Goal: Obtain resource: Download file/media

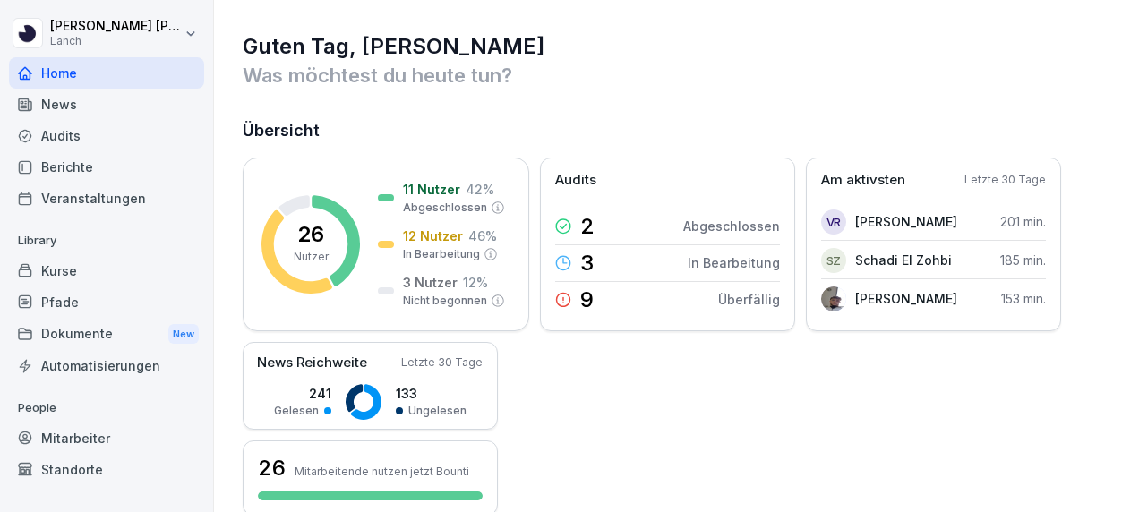
click at [89, 335] on div "Dokumente New" at bounding box center [106, 334] width 195 height 33
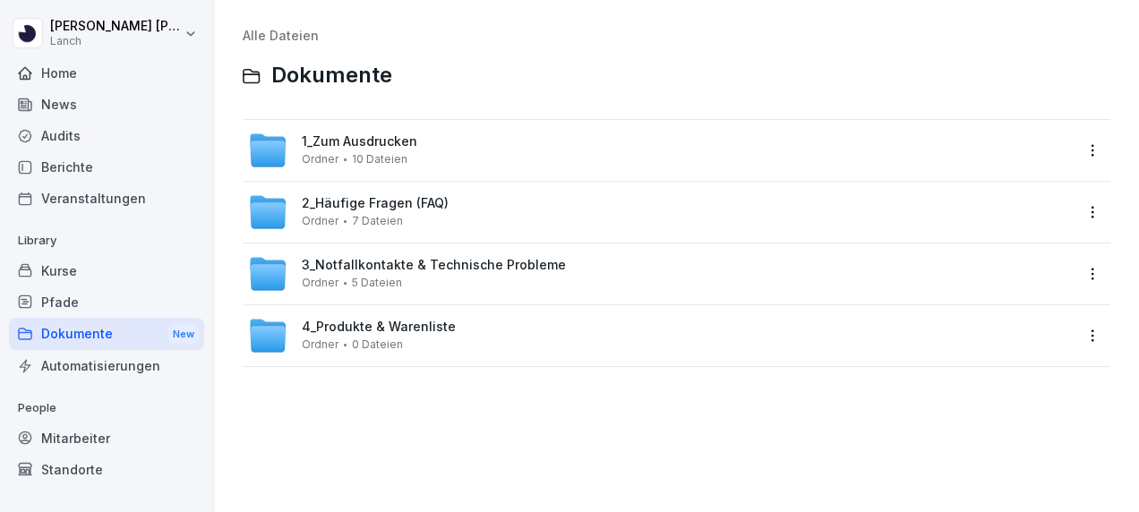
click at [358, 327] on span "4_Produkte & Warenliste" at bounding box center [379, 327] width 154 height 15
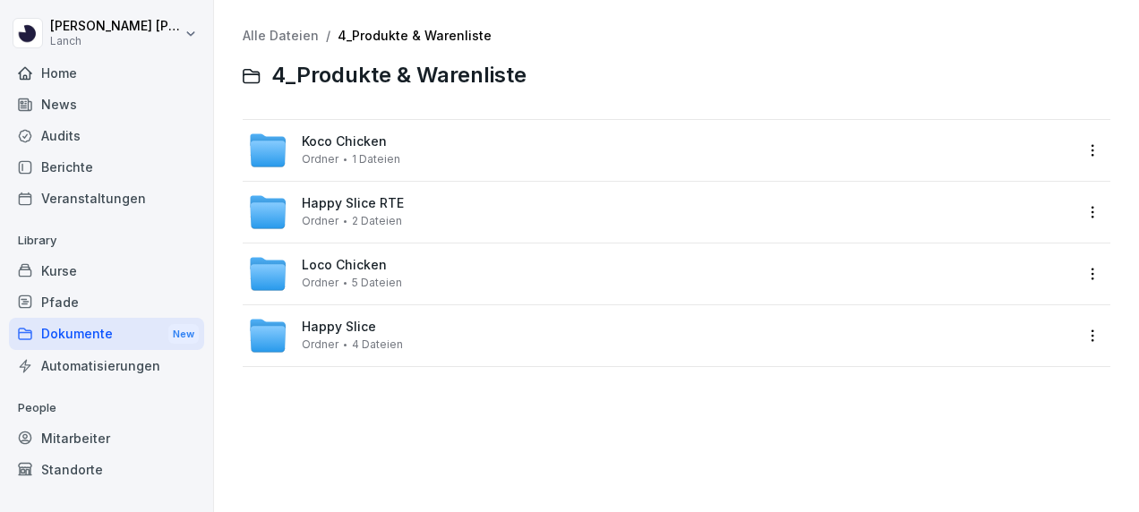
click at [355, 140] on span "Koco Chicken" at bounding box center [344, 141] width 85 height 15
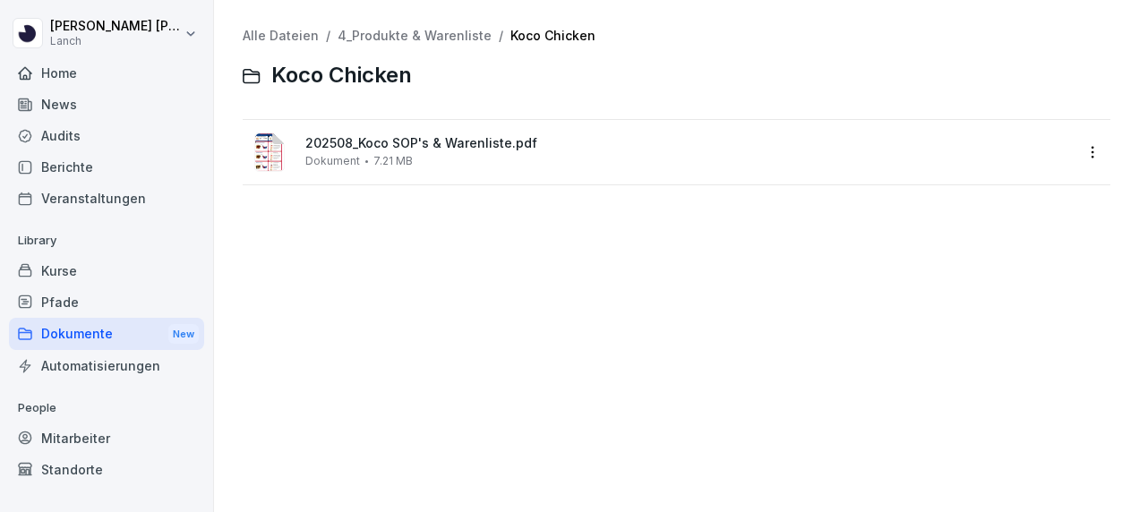
click at [355, 140] on span "202508_Koco SOP's & Warenliste.pdf" at bounding box center [688, 143] width 767 height 15
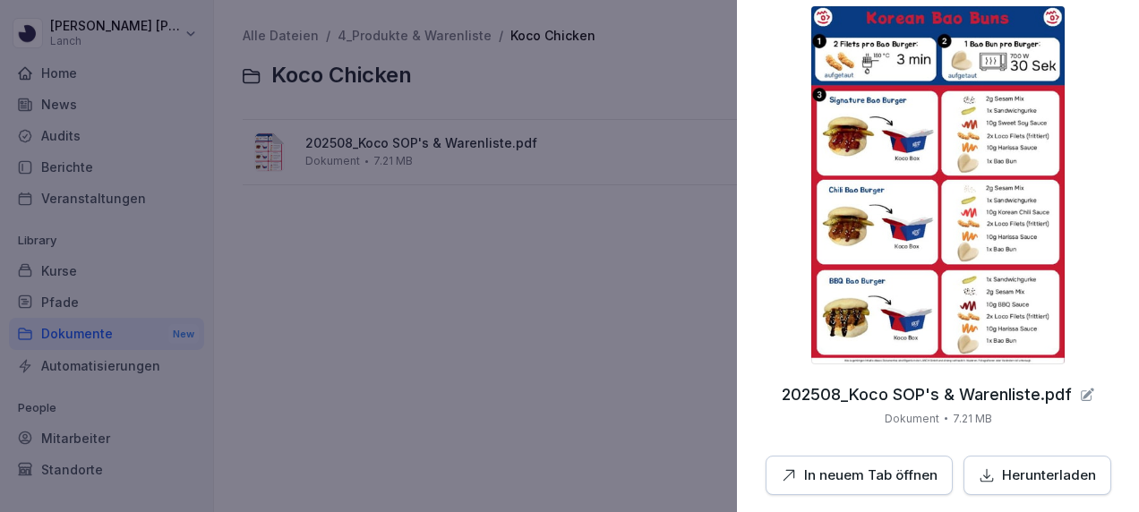
scroll to position [85, 0]
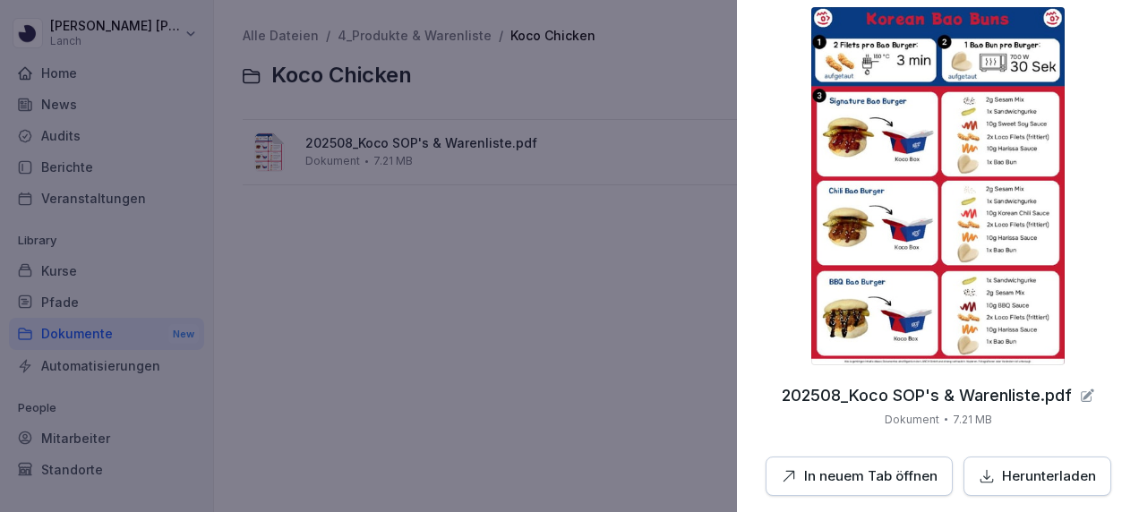
click at [852, 483] on p "In neuem Tab öffnen" at bounding box center [870, 476] width 133 height 21
click at [518, 224] on div at bounding box center [569, 256] width 1139 height 512
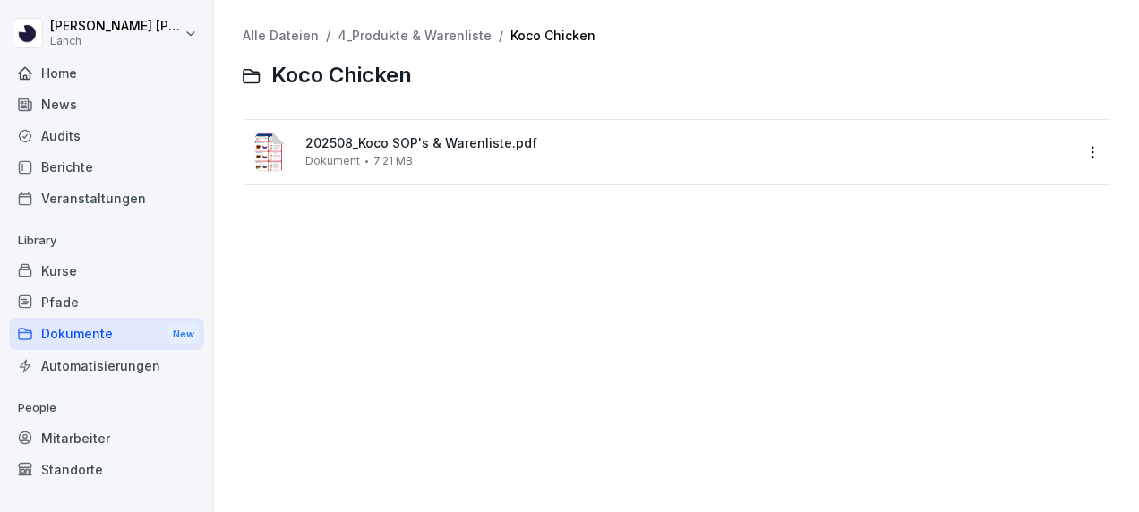
click at [61, 329] on div "Dokumente New" at bounding box center [106, 334] width 195 height 33
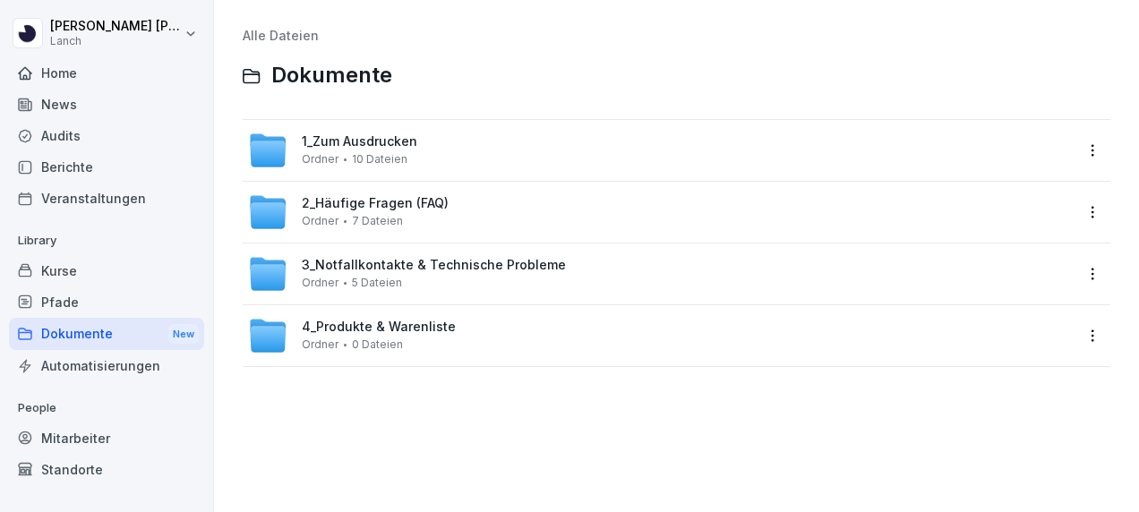
click at [351, 263] on span "3_Notfallkontakte & Technische Probleme" at bounding box center [434, 265] width 264 height 15
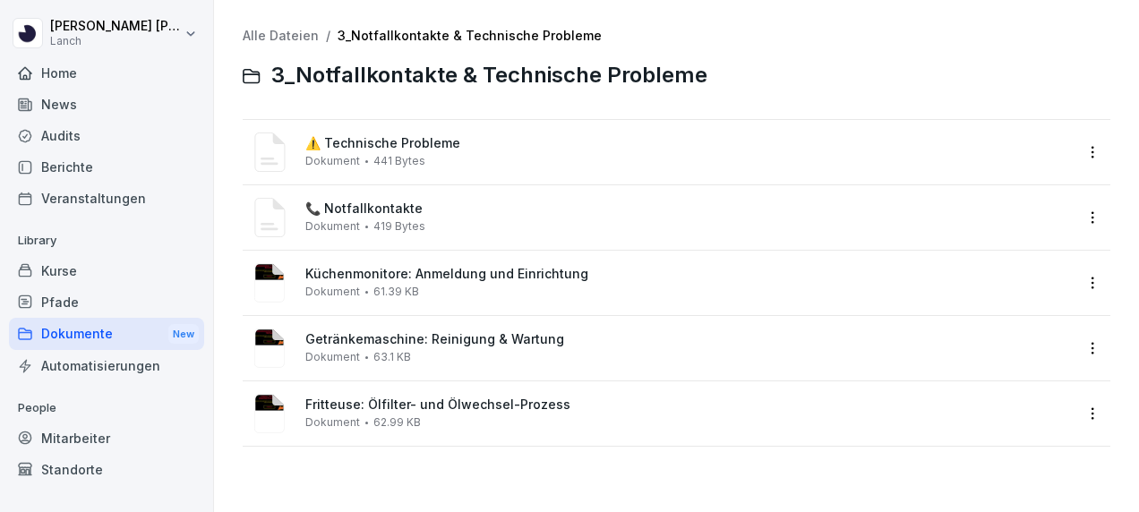
click at [97, 329] on div "Dokumente New" at bounding box center [106, 334] width 195 height 33
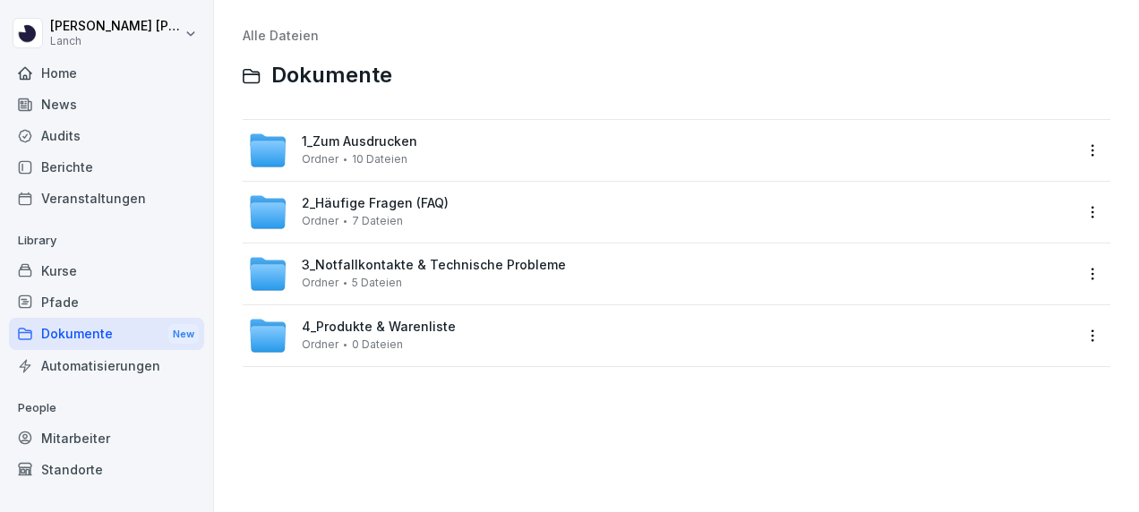
click at [326, 201] on span "2_Häufige Fragen (FAQ)" at bounding box center [375, 203] width 147 height 15
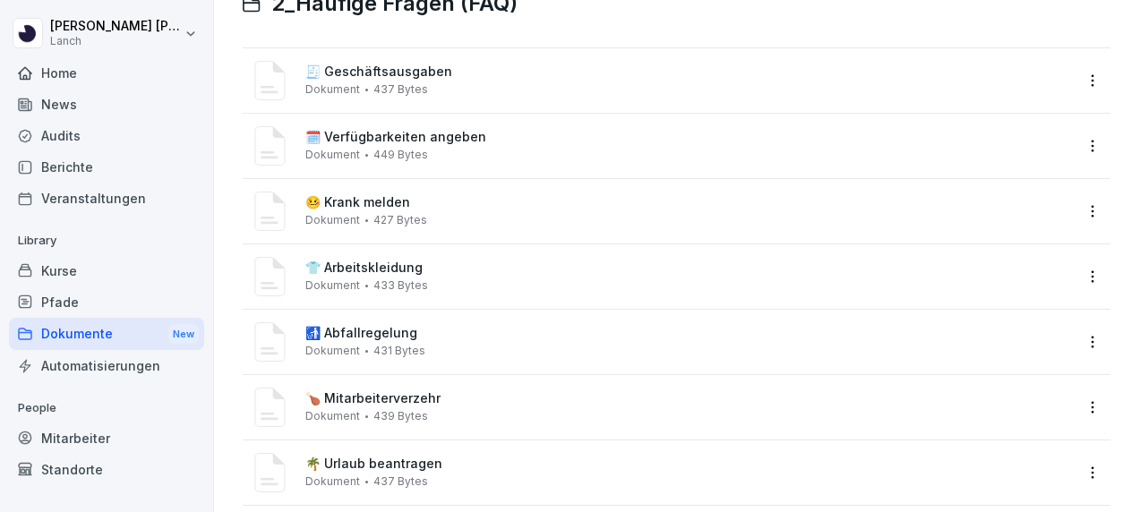
scroll to position [107, 0]
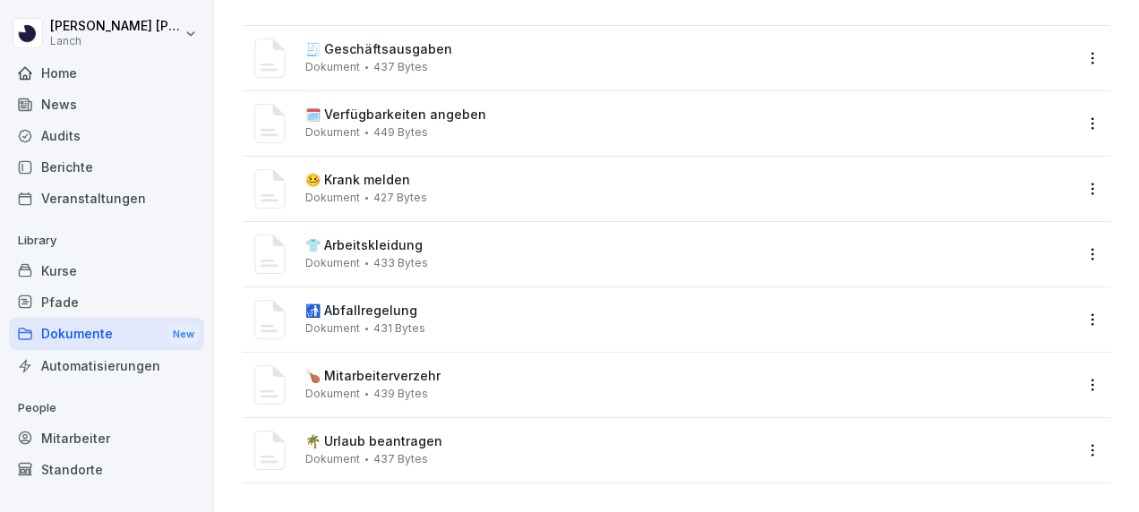
click at [363, 369] on span "🍗 Mitarbeiterverzehr" at bounding box center [688, 376] width 767 height 15
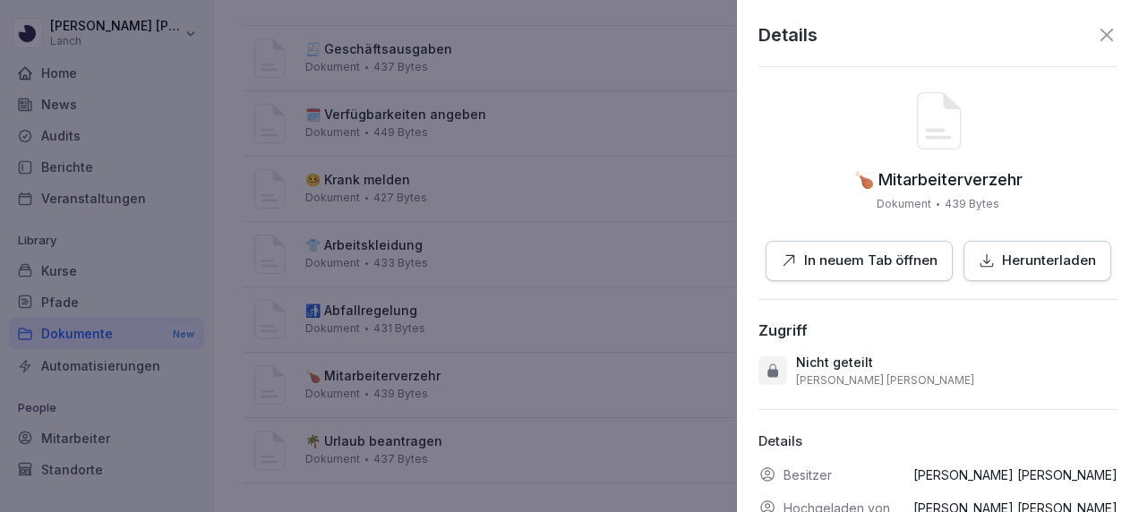
click at [867, 254] on p "In neuem Tab öffnen" at bounding box center [870, 261] width 133 height 21
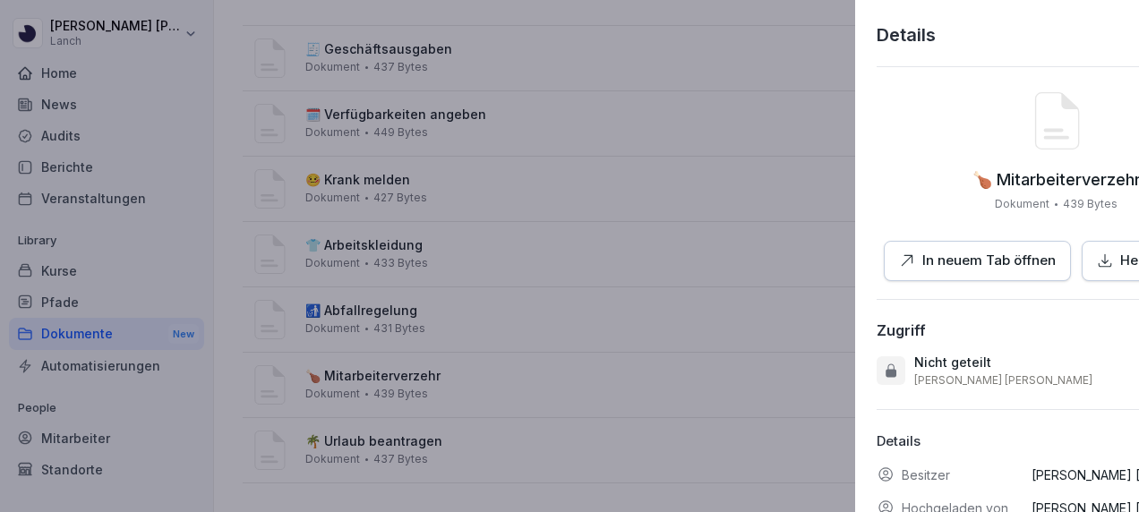
click at [380, 52] on div at bounding box center [569, 256] width 1139 height 512
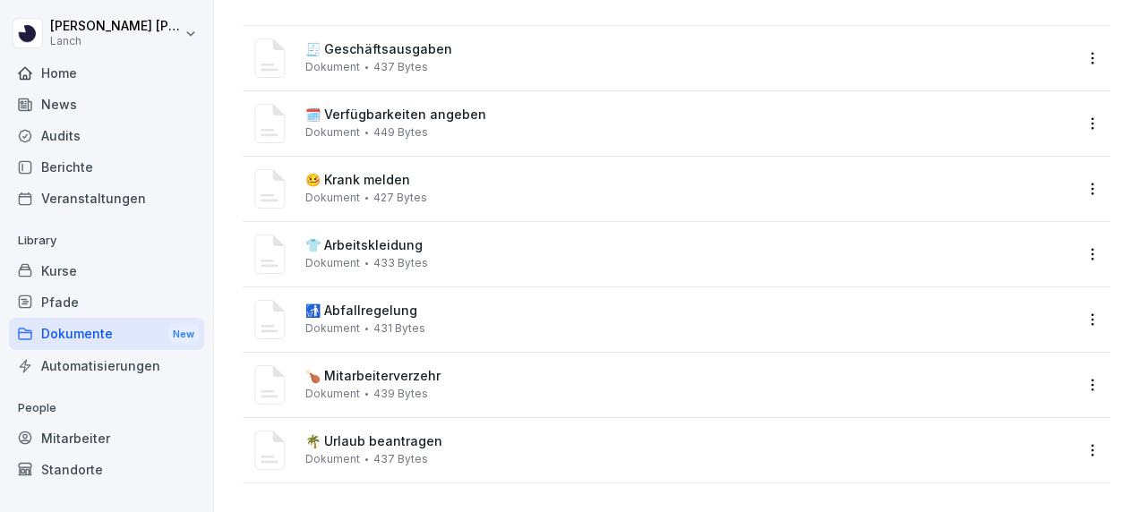
click at [390, 304] on span "🚮 Abfallregelung" at bounding box center [688, 311] width 767 height 15
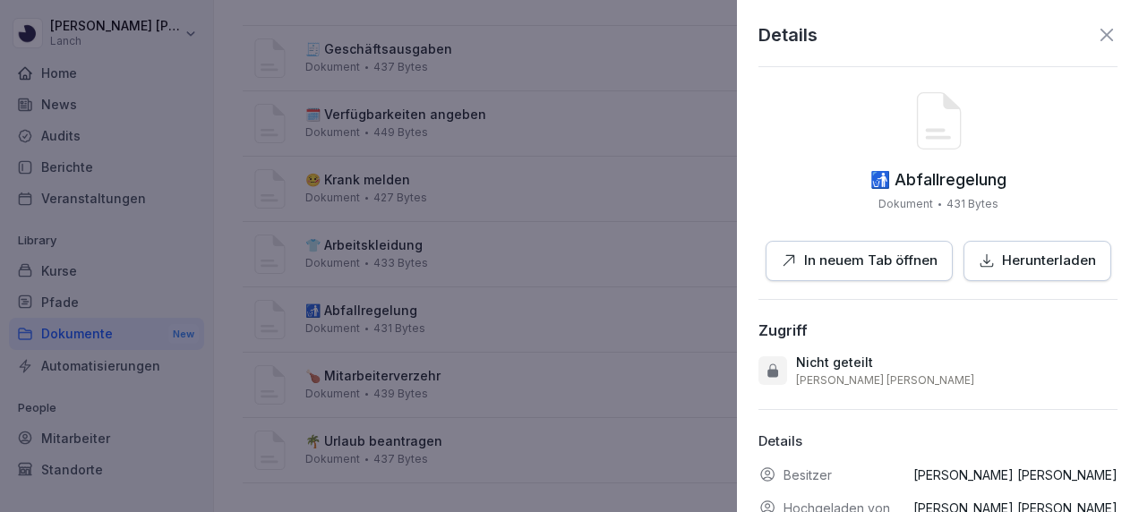
click at [1029, 262] on p "Herunterladen" at bounding box center [1049, 261] width 94 height 21
click at [525, 152] on div at bounding box center [569, 256] width 1139 height 512
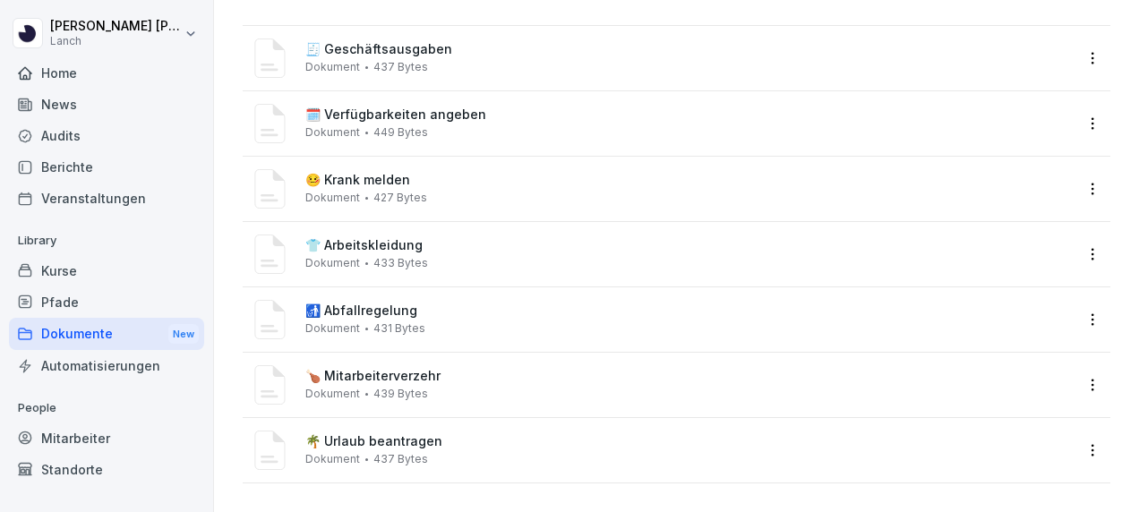
click at [90, 330] on div "Dokumente New" at bounding box center [106, 334] width 195 height 33
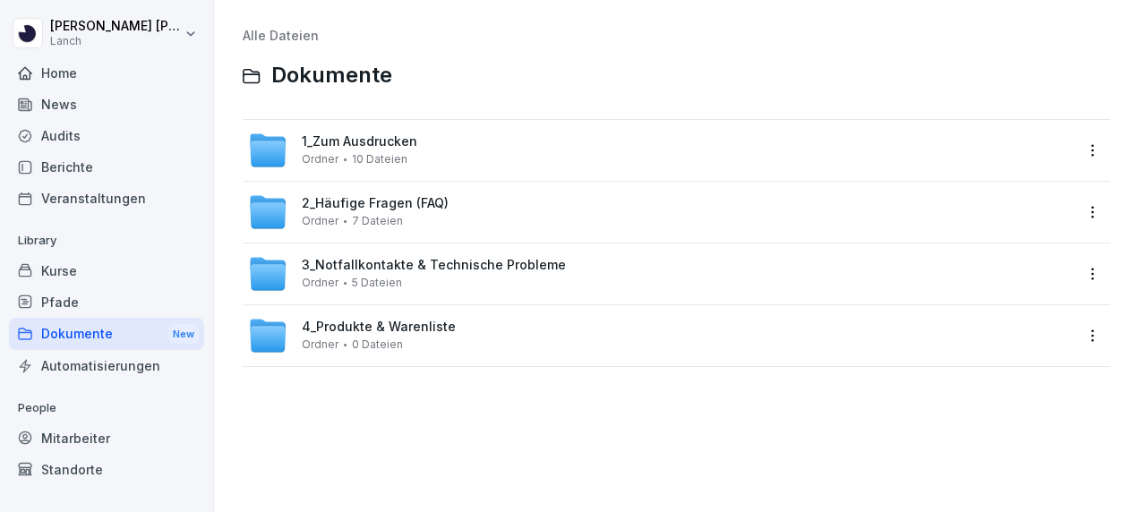
click at [375, 144] on span "1_Zum Ausdrucken" at bounding box center [360, 141] width 116 height 15
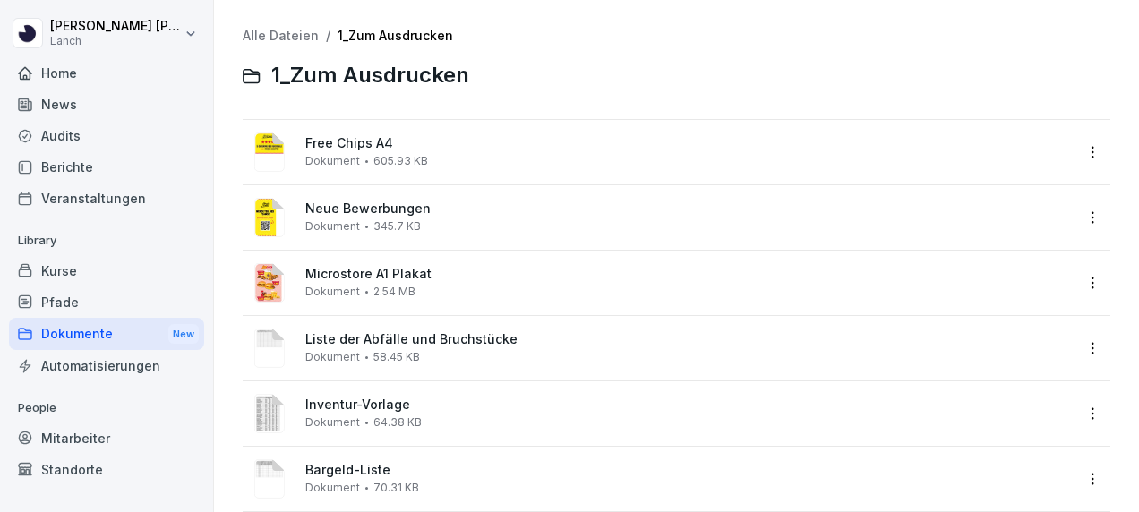
click at [359, 147] on span "Free Chips A4" at bounding box center [688, 143] width 767 height 15
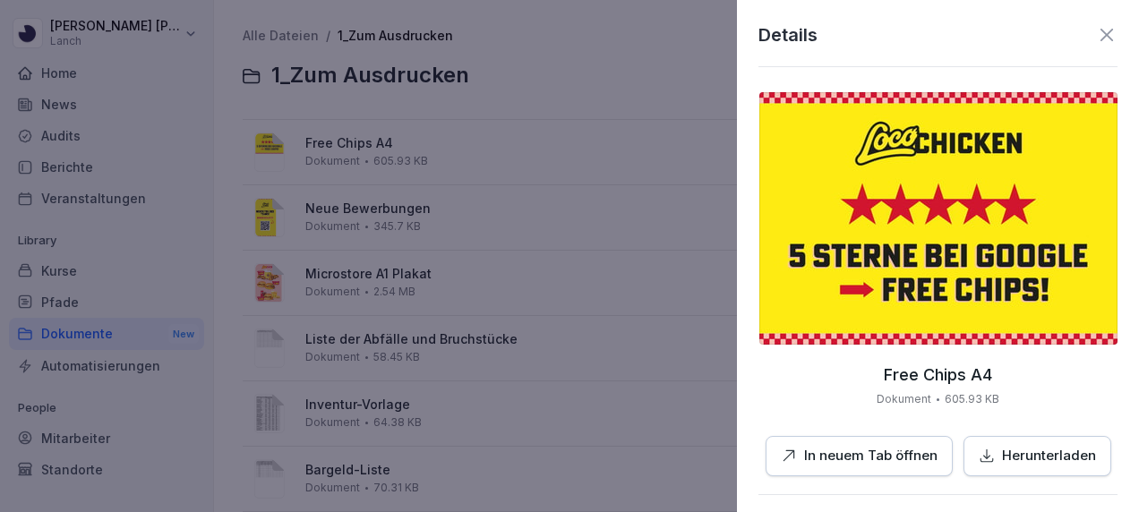
click at [945, 258] on img at bounding box center [938, 218] width 358 height 252
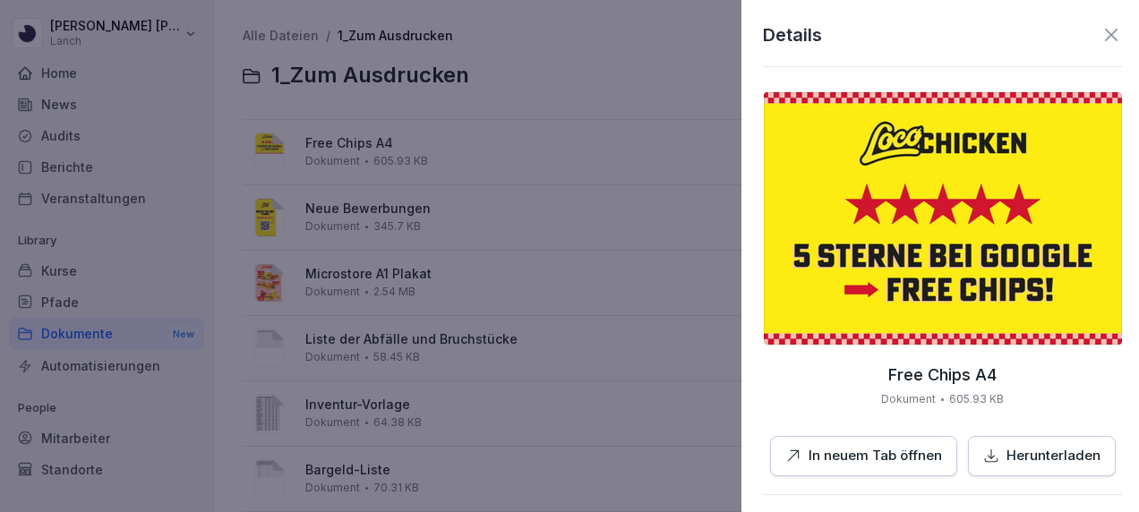
click at [627, 267] on div at bounding box center [569, 256] width 1139 height 512
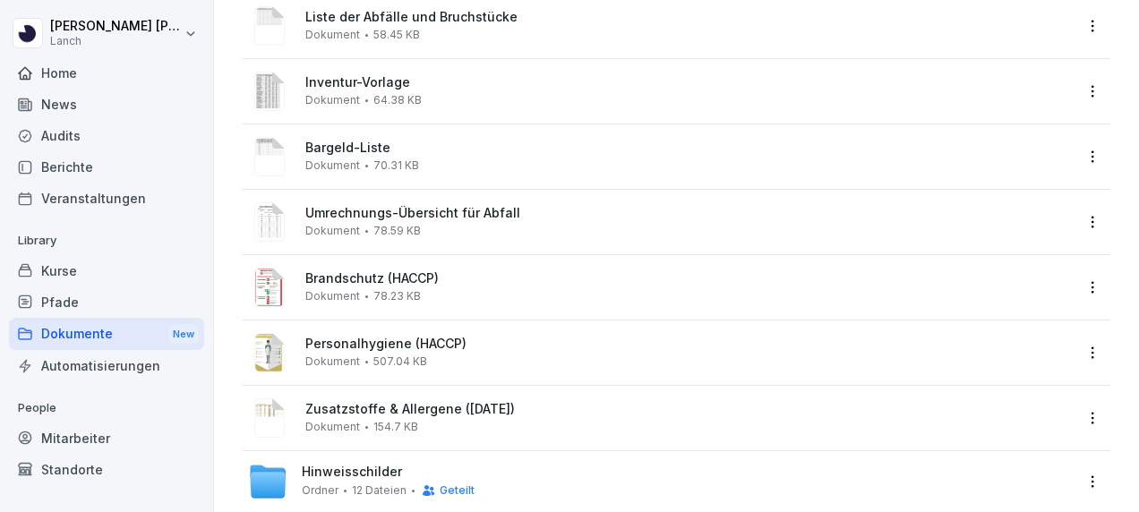
scroll to position [365, 0]
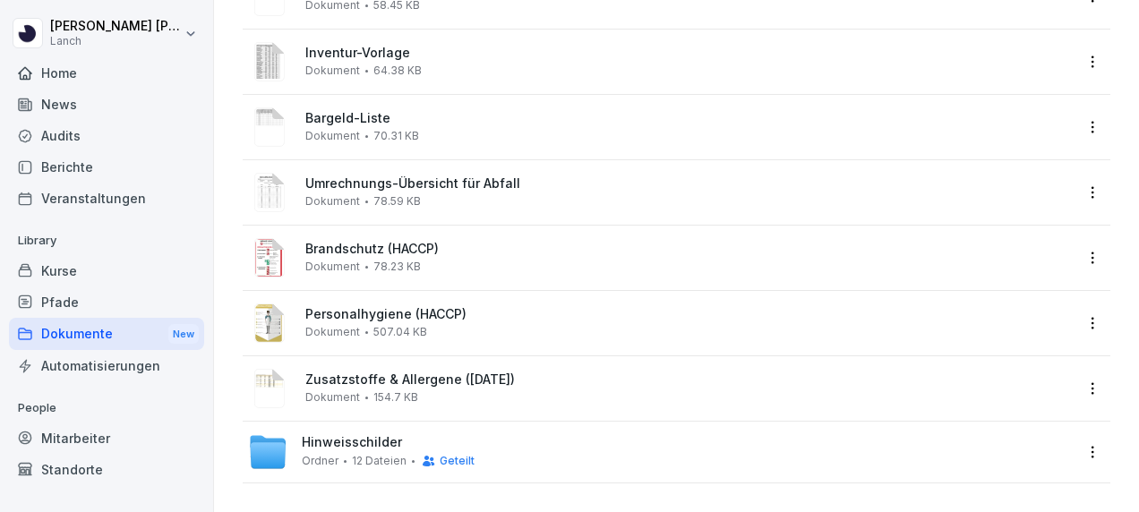
click at [337, 435] on span "Hinweisschilder" at bounding box center [352, 442] width 100 height 15
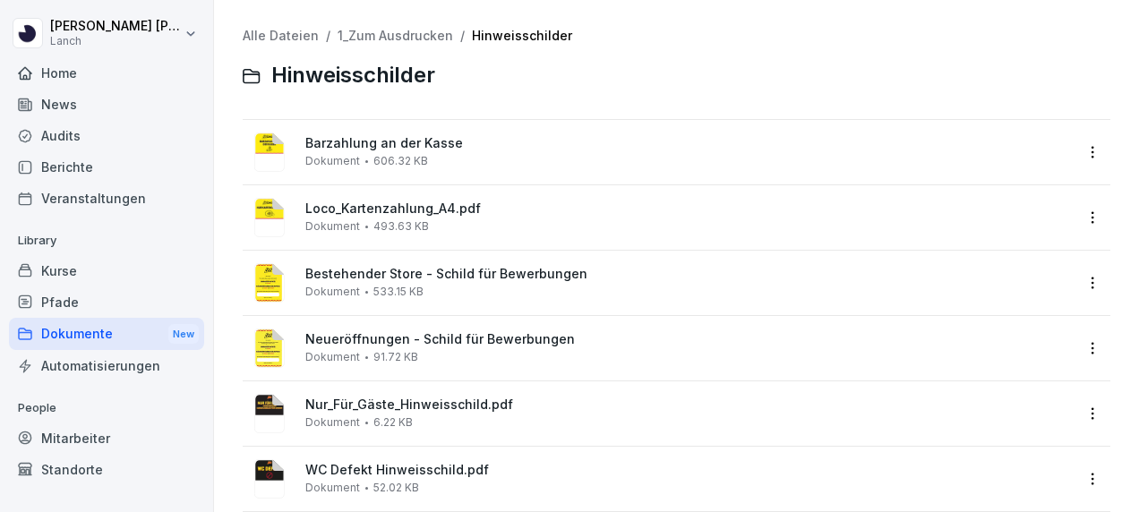
click at [362, 139] on span "Barzahlung an der Kasse" at bounding box center [688, 143] width 767 height 15
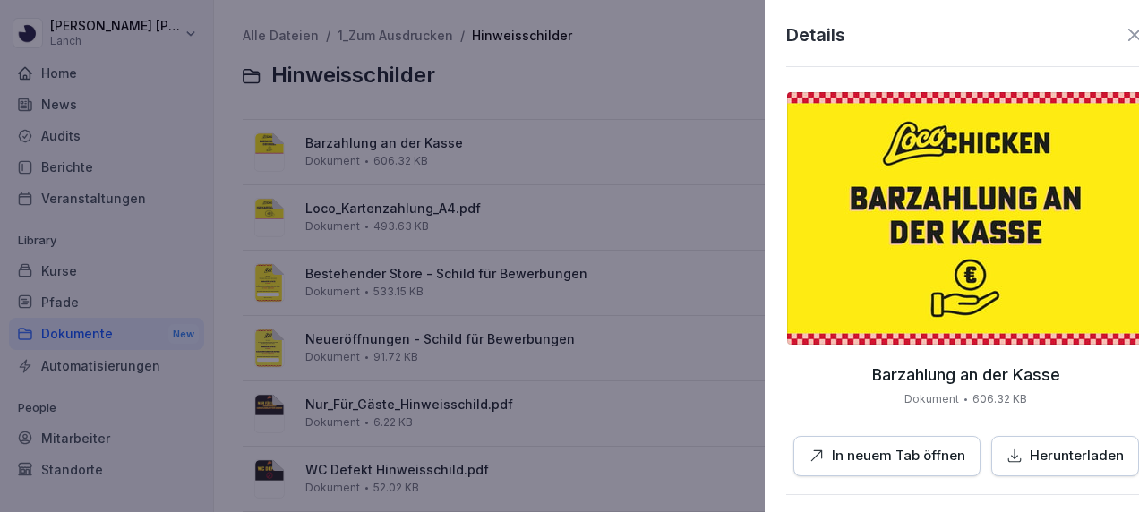
click at [554, 218] on div at bounding box center [569, 256] width 1139 height 512
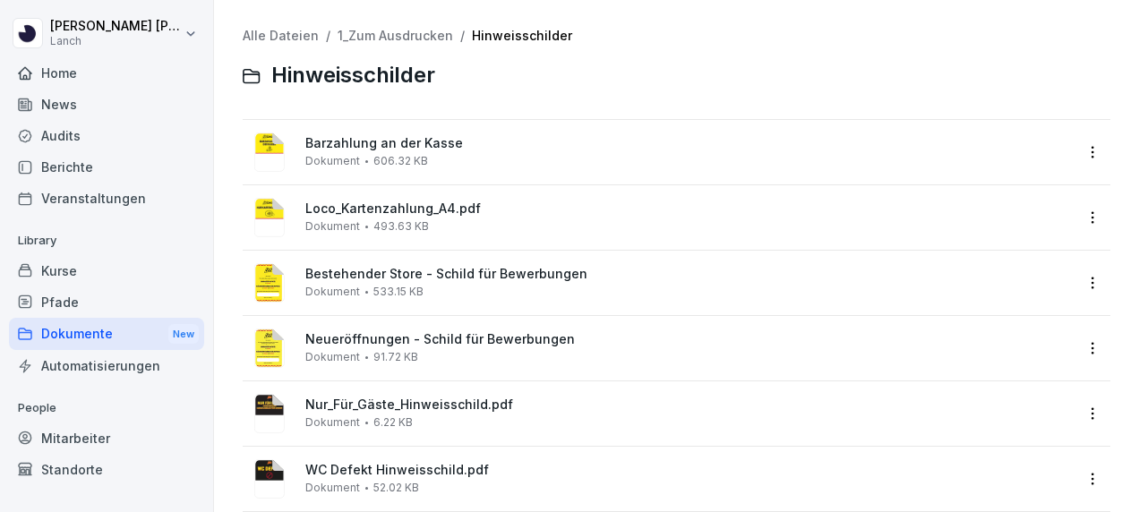
click at [334, 204] on span "Loco_Kartenzahlung_A4.pdf" at bounding box center [688, 208] width 767 height 15
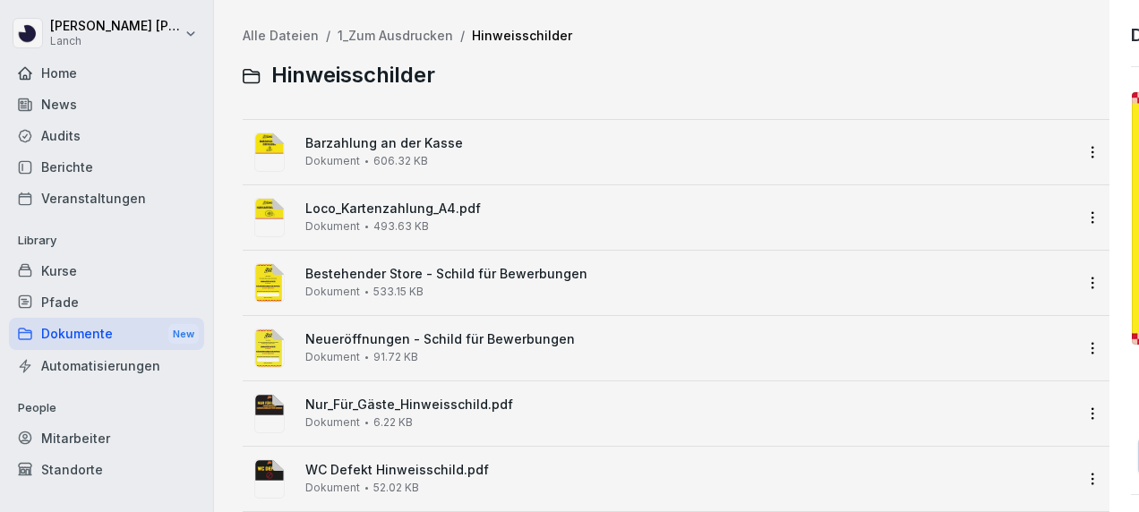
click at [334, 204] on div at bounding box center [569, 256] width 1139 height 512
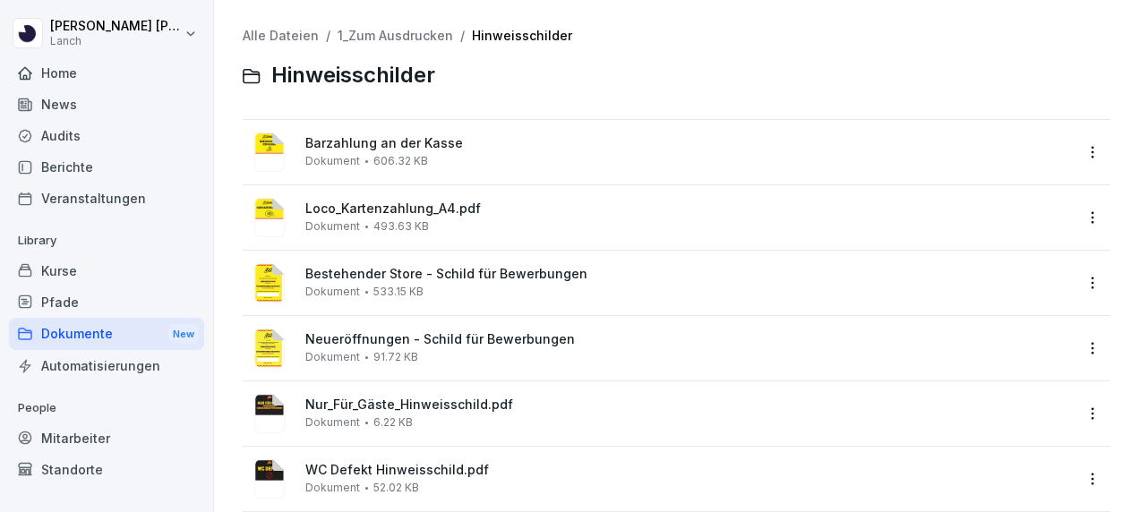
scroll to position [223, 0]
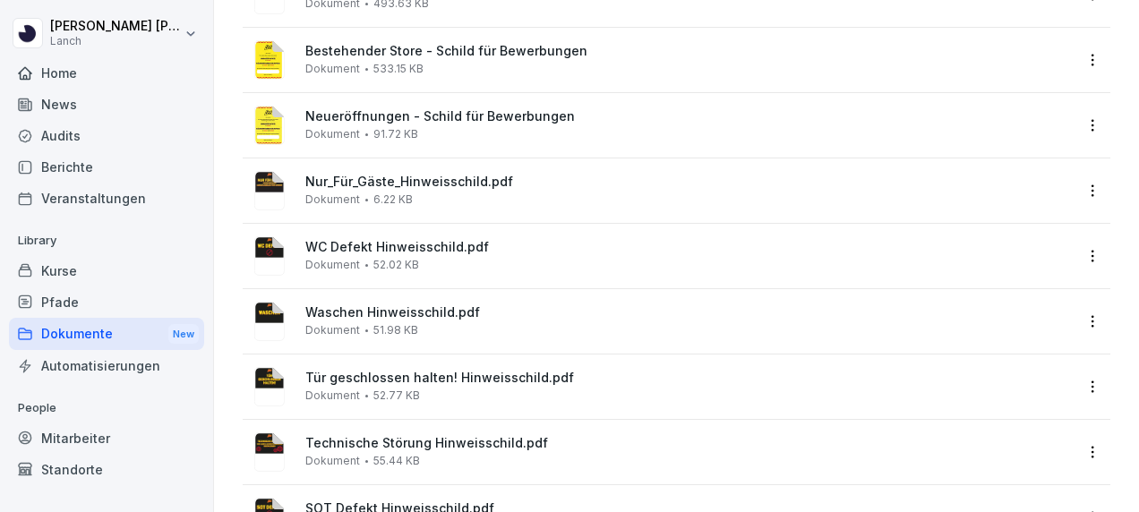
click at [378, 374] on span "Tür geschlossen halten! Hinweisschild.pdf" at bounding box center [688, 378] width 767 height 15
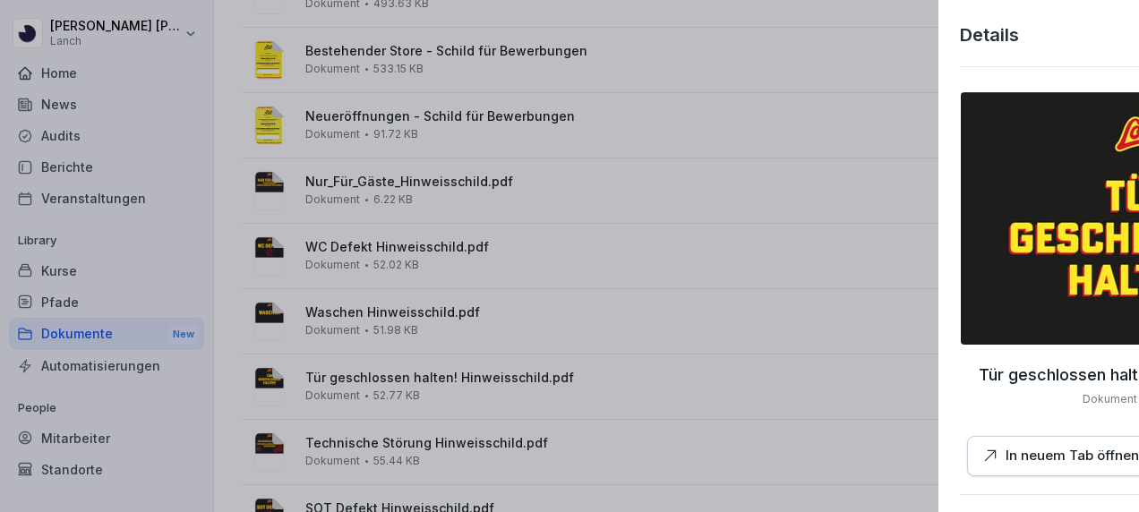
click at [235, 106] on div at bounding box center [569, 256] width 1139 height 512
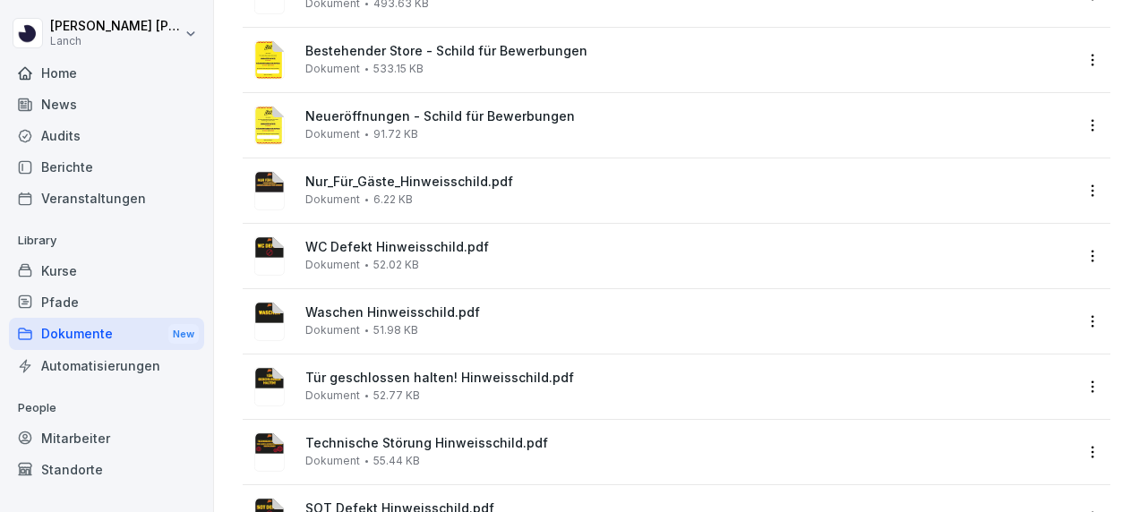
click at [98, 329] on div "Dokumente New" at bounding box center [106, 334] width 195 height 33
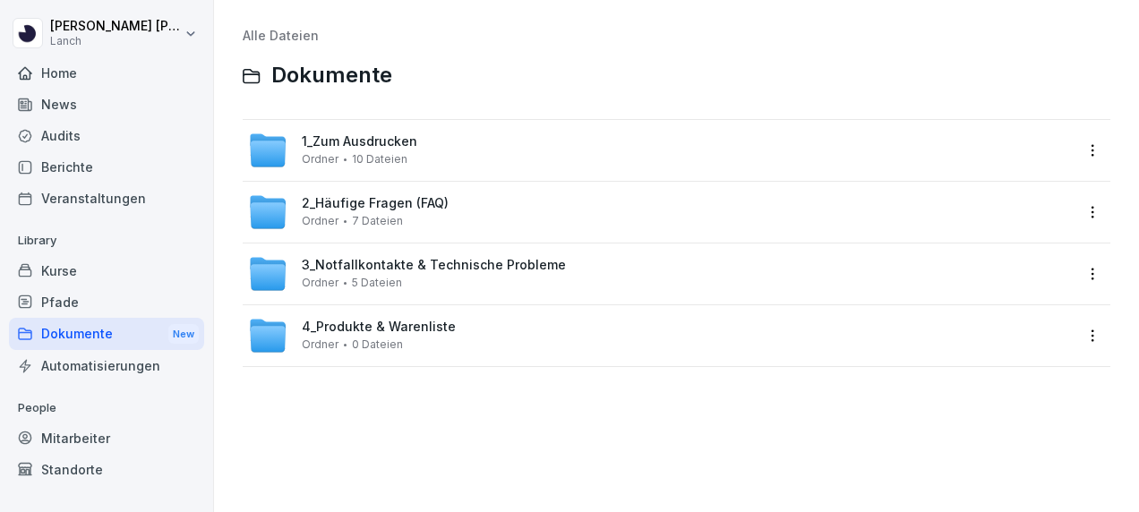
click at [392, 140] on span "1_Zum Ausdrucken" at bounding box center [360, 141] width 116 height 15
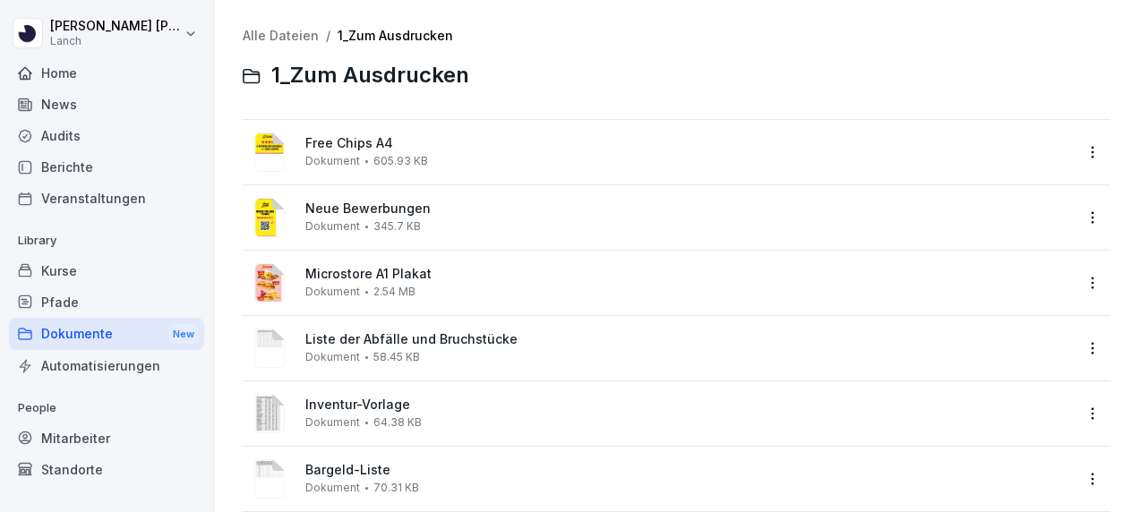
click at [347, 274] on span "Microstore A1 Plakat" at bounding box center [688, 274] width 767 height 15
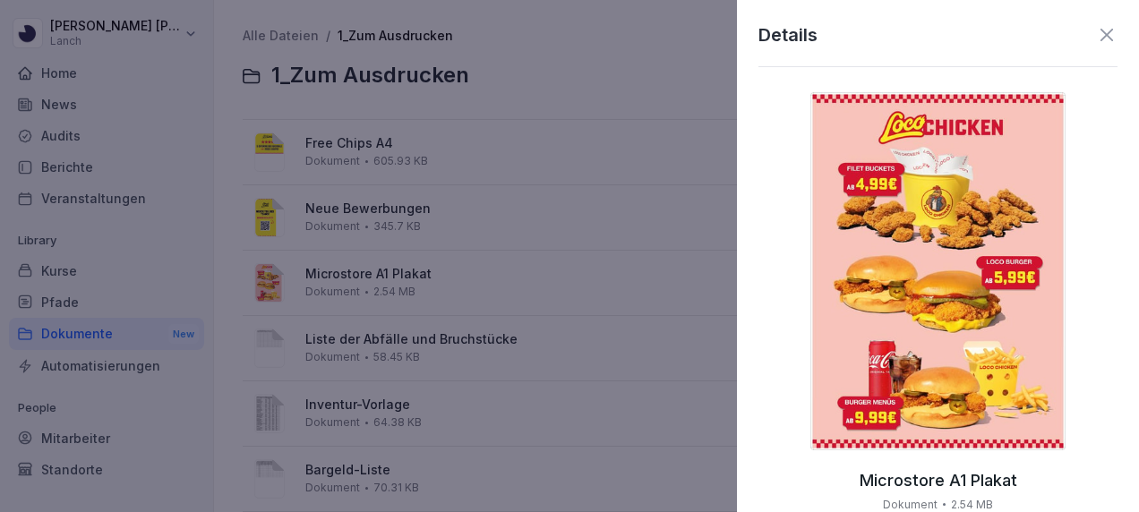
click at [430, 346] on div at bounding box center [569, 256] width 1139 height 512
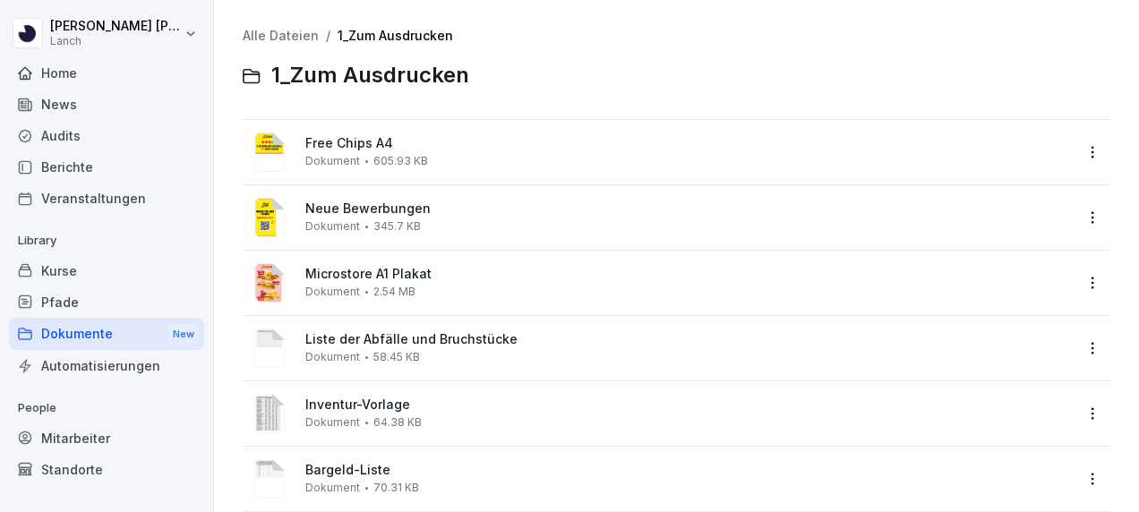
click at [439, 337] on span "Liste der Abfälle und Bruchstücke" at bounding box center [688, 339] width 767 height 15
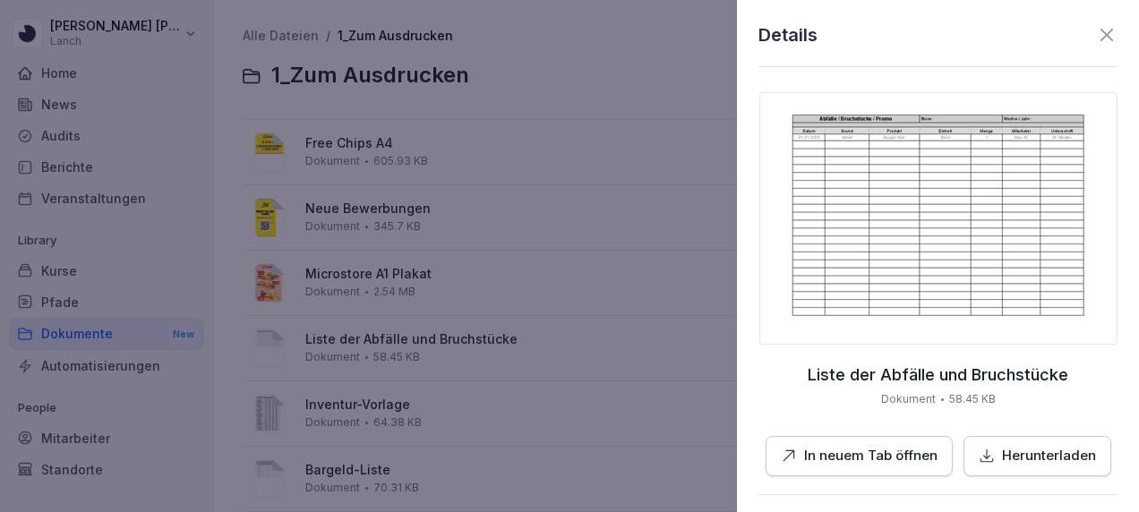
click at [856, 181] on img at bounding box center [938, 218] width 358 height 252
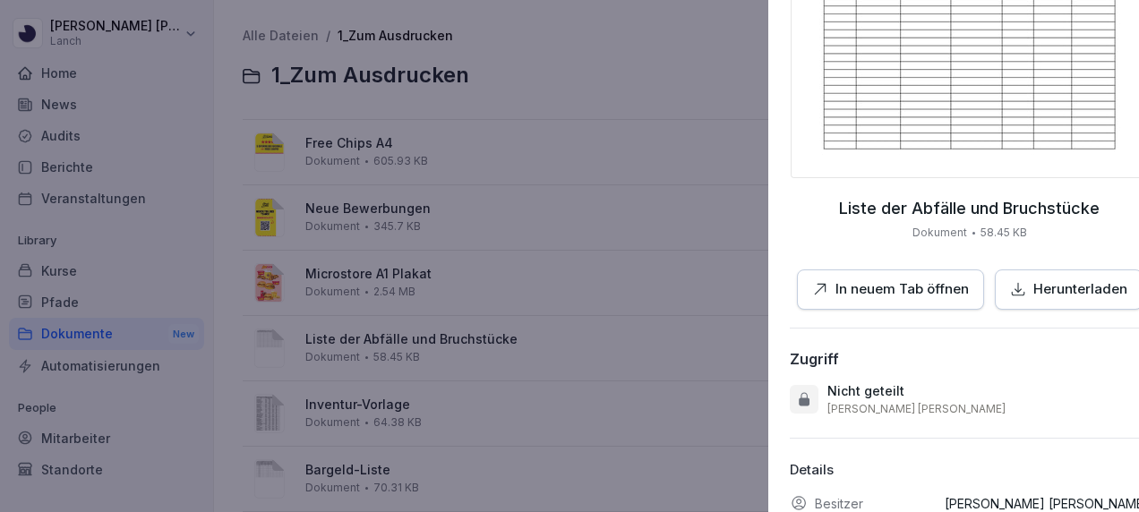
click at [659, 285] on div at bounding box center [569, 256] width 1139 height 512
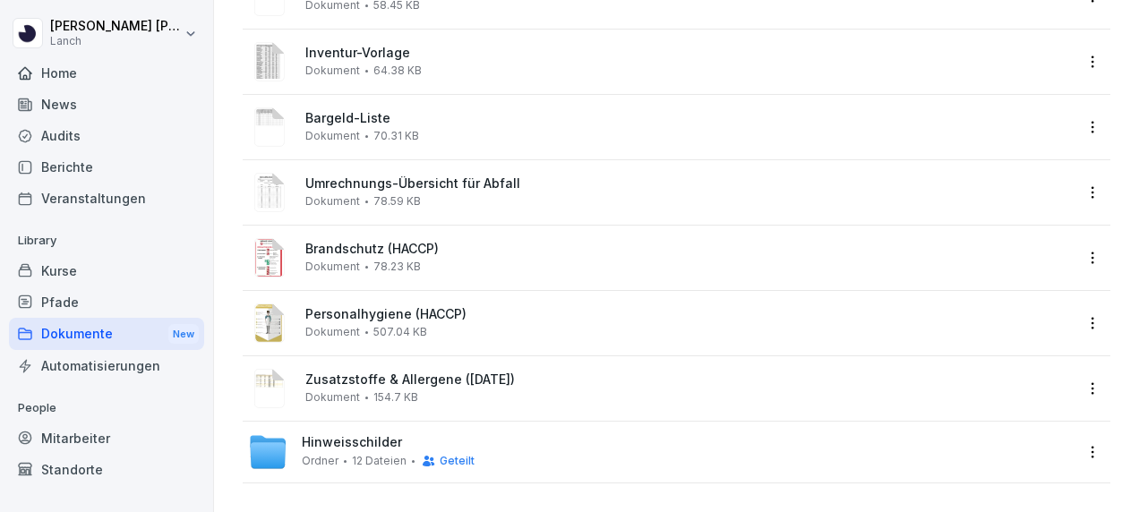
scroll to position [0, 0]
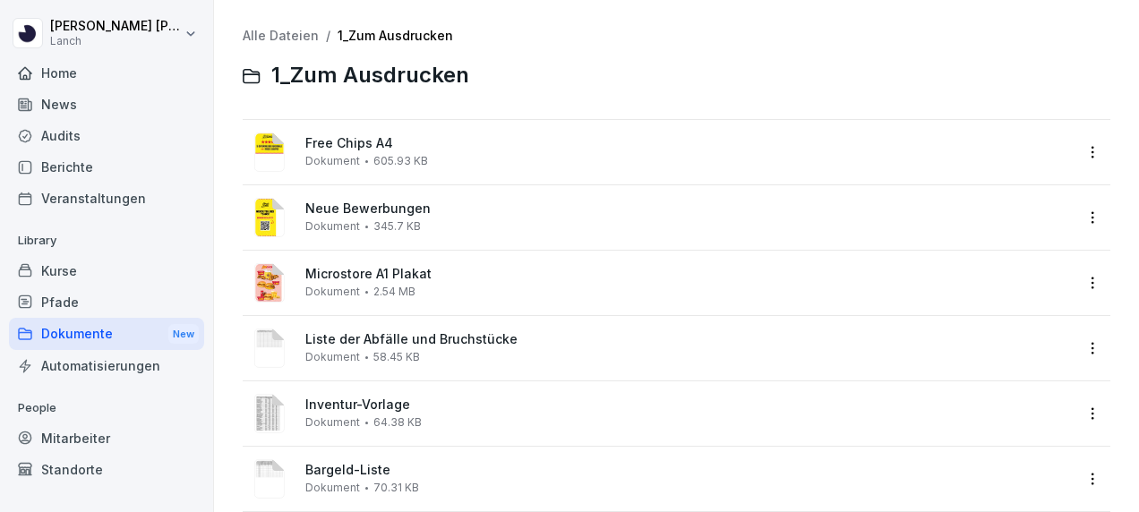
click at [121, 340] on div "Dokumente New" at bounding box center [106, 334] width 195 height 33
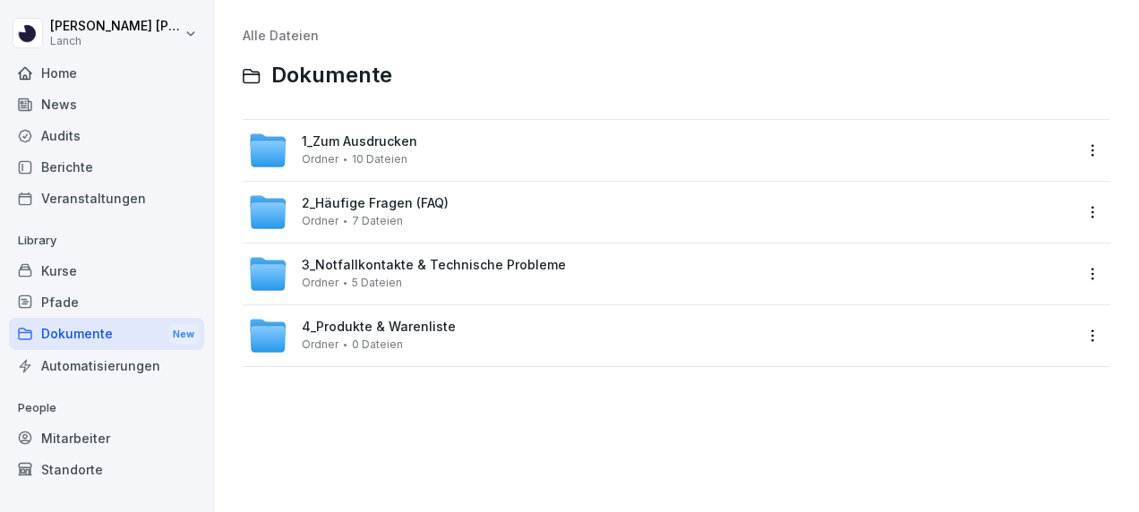
click at [337, 321] on span "4_Produkte & Warenliste" at bounding box center [379, 327] width 154 height 15
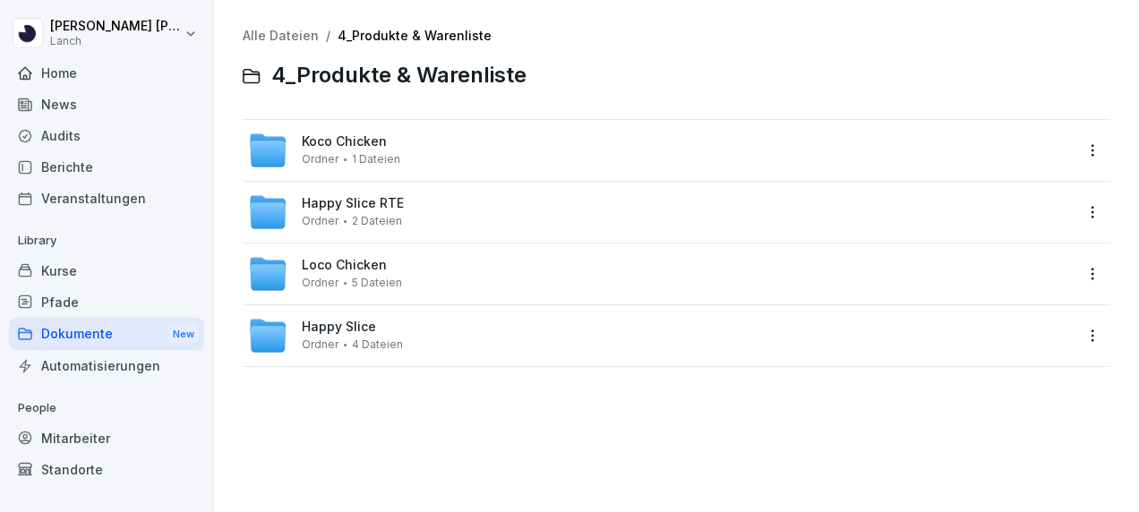
click at [365, 274] on div "Loco Chicken Ordner 5 Dateien" at bounding box center [352, 273] width 100 height 31
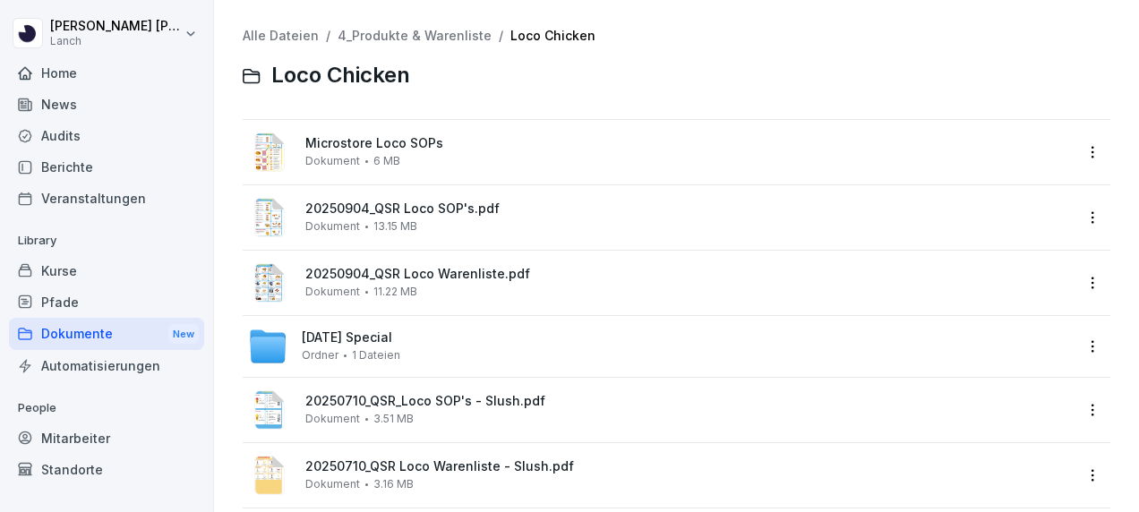
click at [406, 141] on span "Microstore Loco SOPs" at bounding box center [688, 143] width 767 height 15
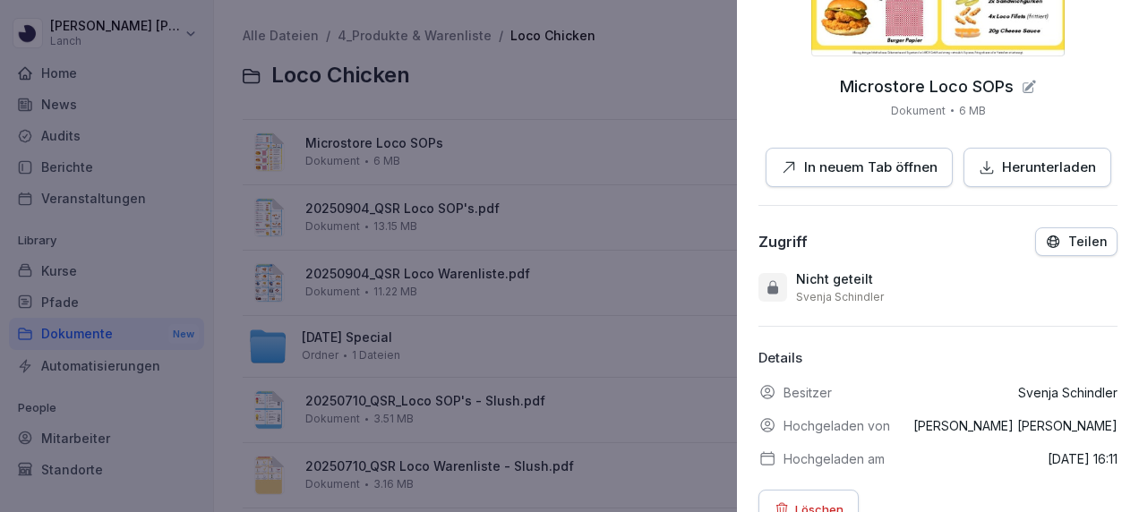
scroll to position [406, 0]
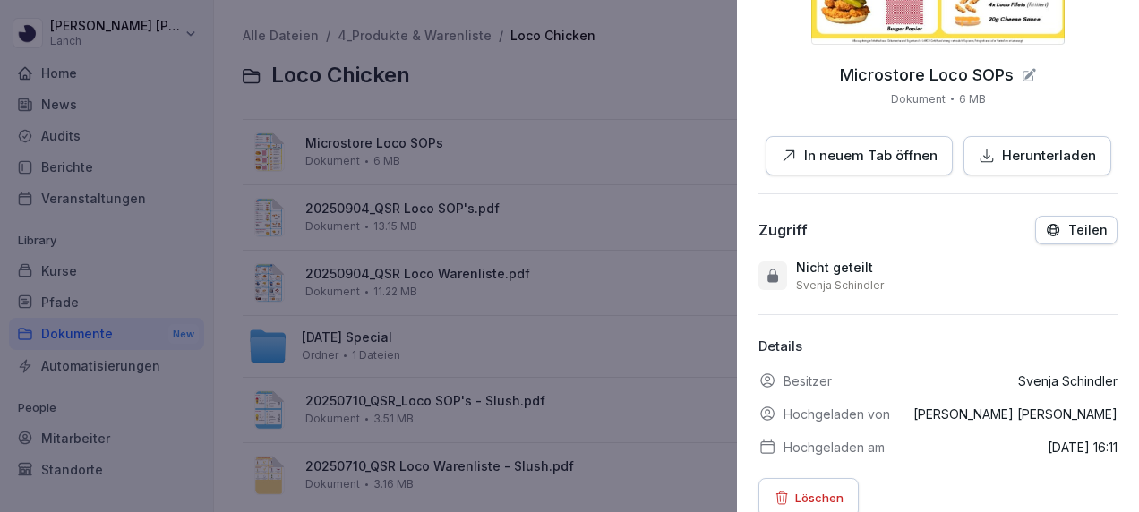
click at [899, 146] on p "In neuem Tab öffnen" at bounding box center [870, 156] width 133 height 21
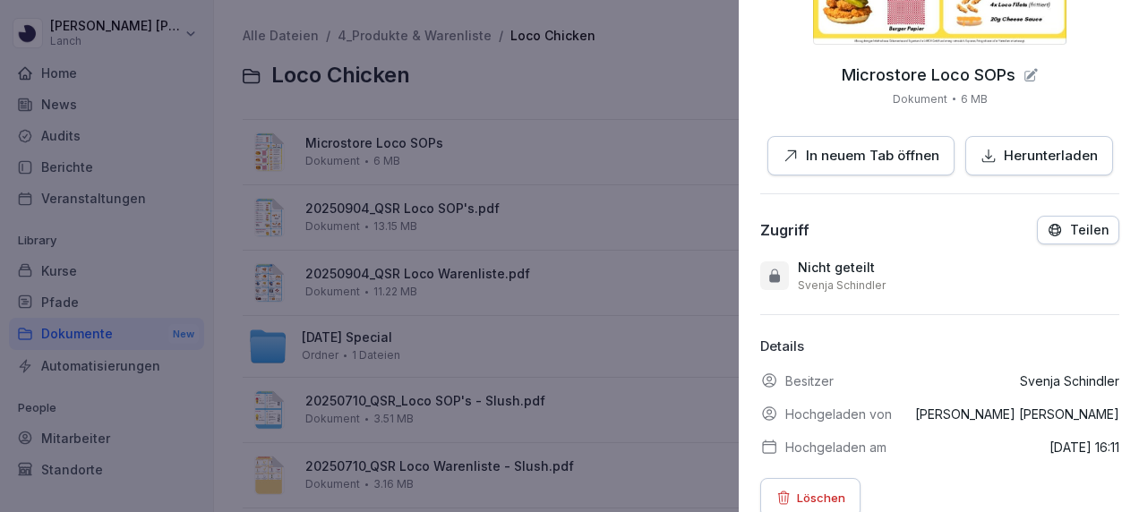
click at [368, 342] on div at bounding box center [569, 256] width 1139 height 512
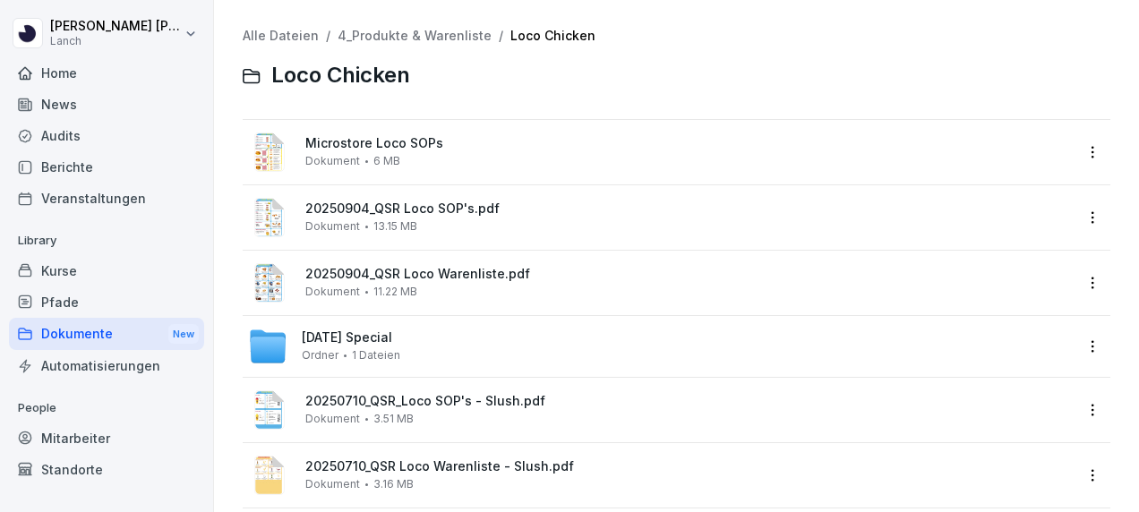
click at [368, 342] on span "[DATE] Special" at bounding box center [347, 337] width 90 height 15
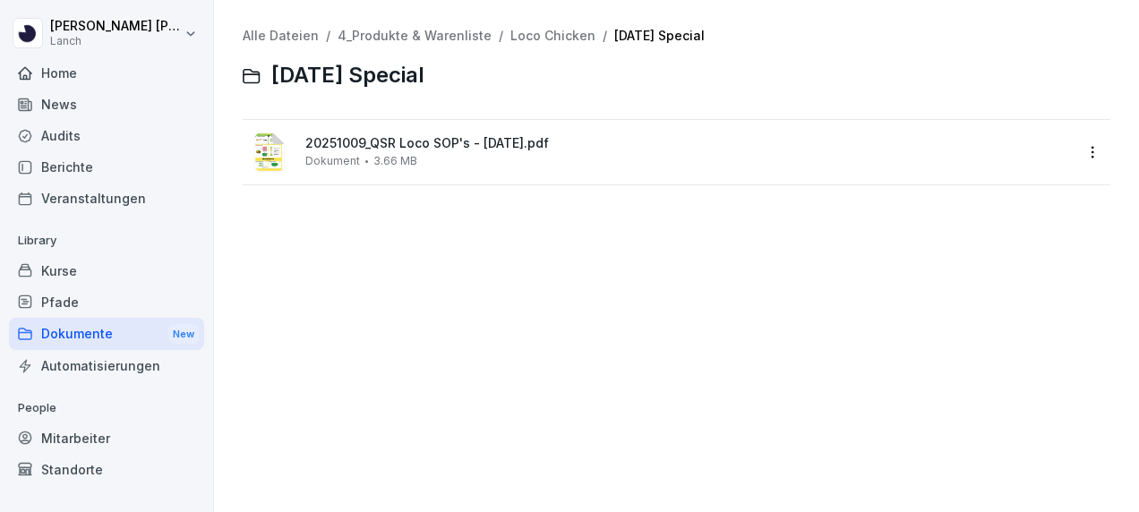
click at [399, 263] on div "Alle Dateien / 4_Produkte & Warenliste / Loco Chicken / [DATE] Special [DATE] S…" at bounding box center [676, 255] width 898 height 485
click at [396, 140] on span "20251009_QSR Loco SOP's - [DATE].pdf" at bounding box center [688, 143] width 767 height 15
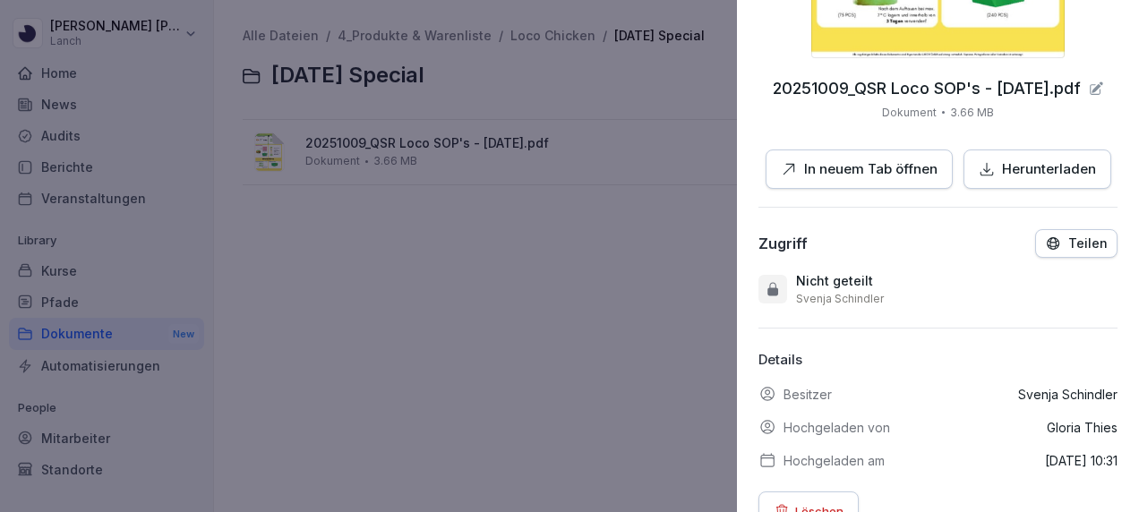
scroll to position [443, 0]
